Goal: Communication & Community: Ask a question

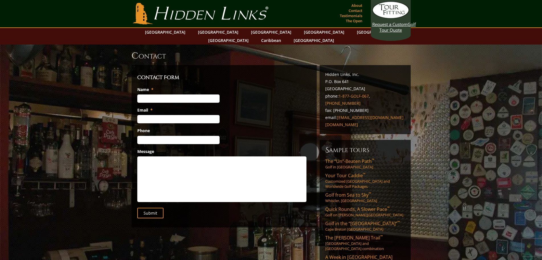
click at [181, 94] on input "Name *" at bounding box center [178, 98] width 82 height 8
type input "[PERSON_NAME]"
type input "[PERSON_NAME][EMAIL_ADDRESS][PERSON_NAME][DOMAIN_NAME]"
type input "[PHONE_NUMBER]"
click at [178, 168] on textarea "Message" at bounding box center [221, 179] width 169 height 46
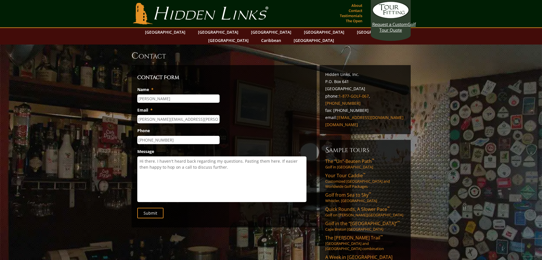
paste textarea "1) We want to do a scotch tasting on one of the days. Can that be arranged? Are…"
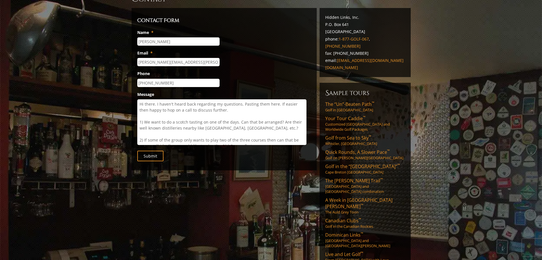
click at [261, 102] on textarea "Hi there. I haven't heard back regarding my questions. Pasting them here. If ea…" at bounding box center [221, 122] width 169 height 46
paste textarea "Leave for Scotland [DATE] Arrive [DATE] Play round [DATE] (5 players) Play roun…"
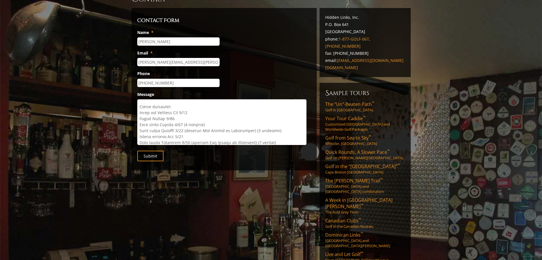
scroll to position [9, 0]
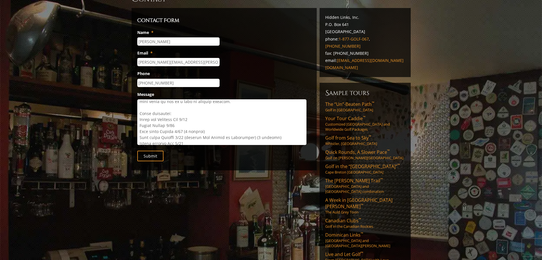
click at [186, 111] on textarea "Message" at bounding box center [221, 122] width 169 height 46
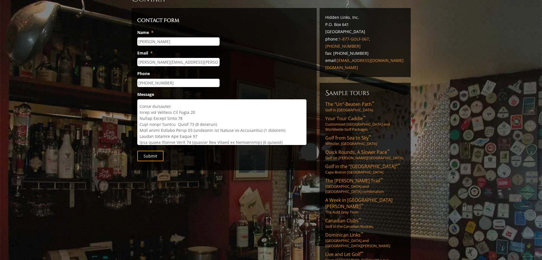
click at [152, 111] on textarea "Message" at bounding box center [221, 122] width 169 height 46
drag, startPoint x: 199, startPoint y: 102, endPoint x: 139, endPoint y: 103, distance: 60.1
click at [139, 103] on textarea "Message" at bounding box center [221, 122] width 169 height 46
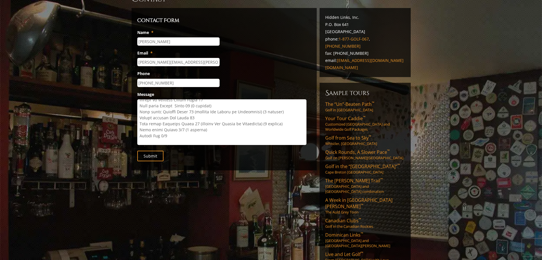
scroll to position [35, 0]
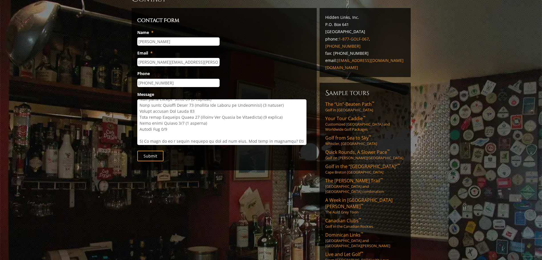
drag, startPoint x: 173, startPoint y: 116, endPoint x: 179, endPoint y: 116, distance: 5.1
click at [179, 116] on textarea "Message" at bounding box center [221, 122] width 169 height 46
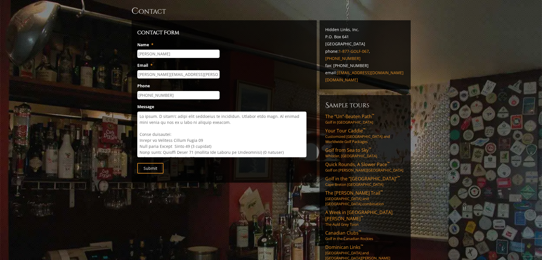
scroll to position [38, 0]
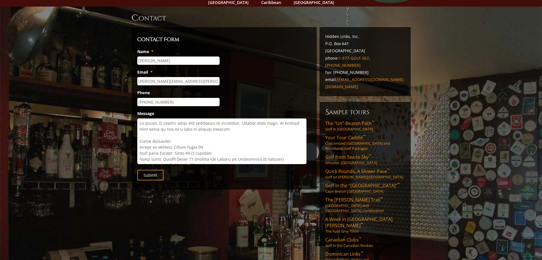
click at [233, 120] on textarea "Message" at bounding box center [221, 141] width 169 height 46
type textarea "Lo ipsum. D sitam'c adipi elit seddoeius te incididun. Utlabor etdo magn. Al en…"
click at [142, 170] on input "Submit" at bounding box center [150, 175] width 26 height 11
